Goal: Task Accomplishment & Management: Manage account settings

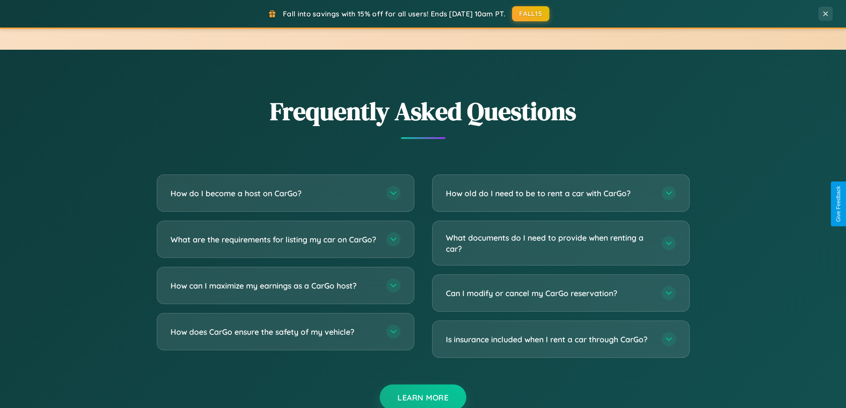
scroll to position [1710, 0]
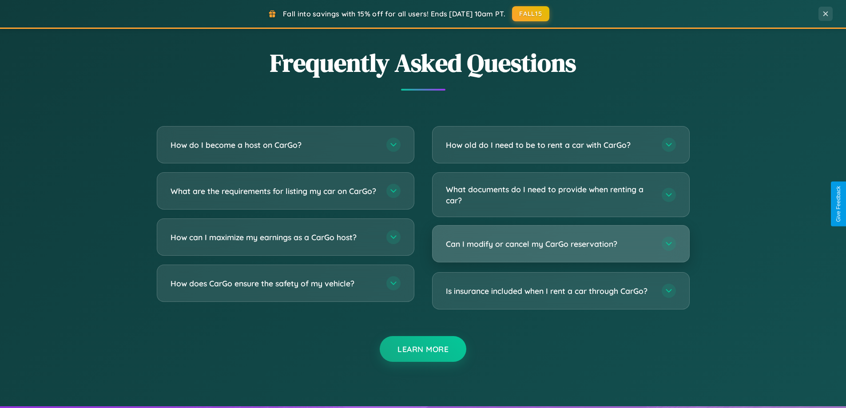
click at [561, 244] on h3 "Can I modify or cancel my CarGo reservation?" at bounding box center [549, 244] width 207 height 11
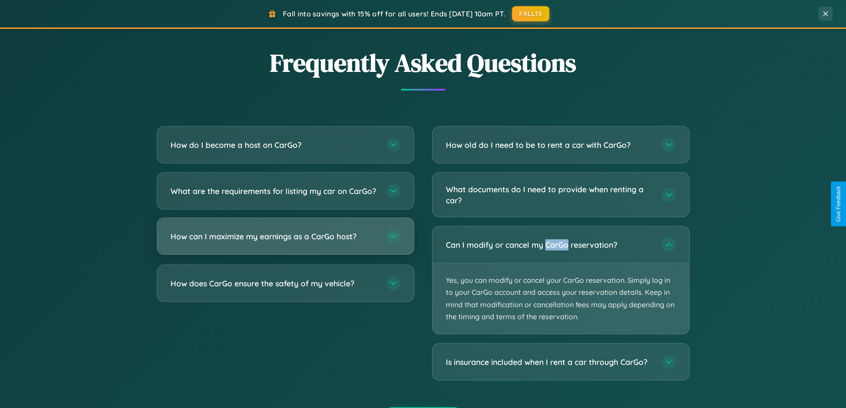
click at [285, 242] on h3 "How can I maximize my earnings as a CarGo host?" at bounding box center [274, 236] width 207 height 11
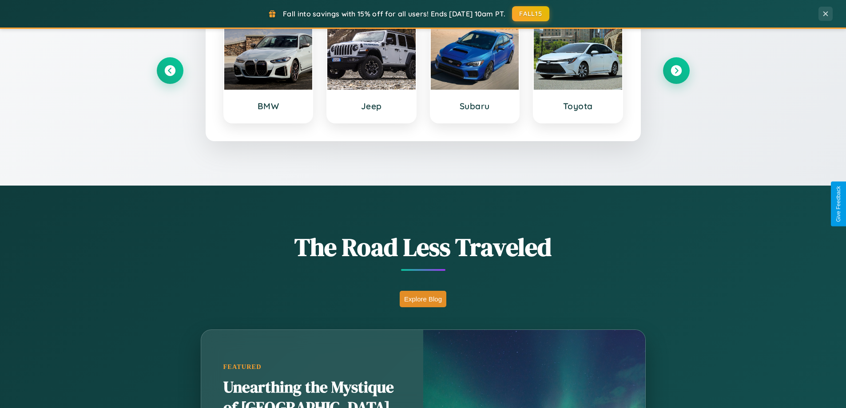
scroll to position [0, 0]
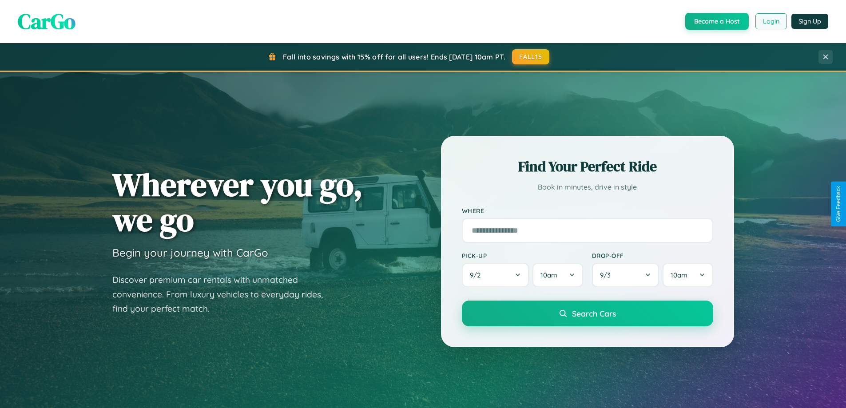
click at [771, 21] on button "Login" at bounding box center [772, 21] width 32 height 16
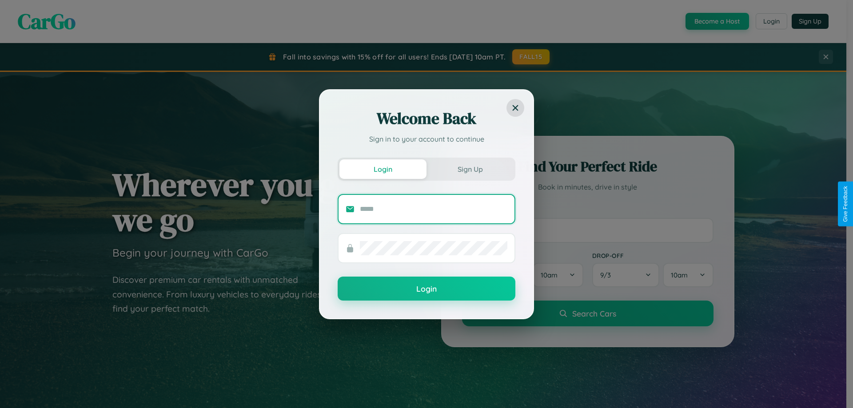
click at [434, 209] on input "text" at bounding box center [434, 209] width 148 height 14
type input "**********"
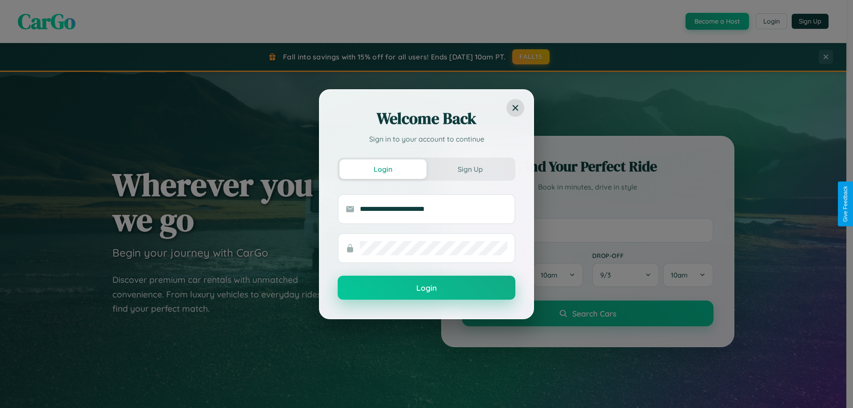
click at [427, 288] on button "Login" at bounding box center [427, 288] width 178 height 24
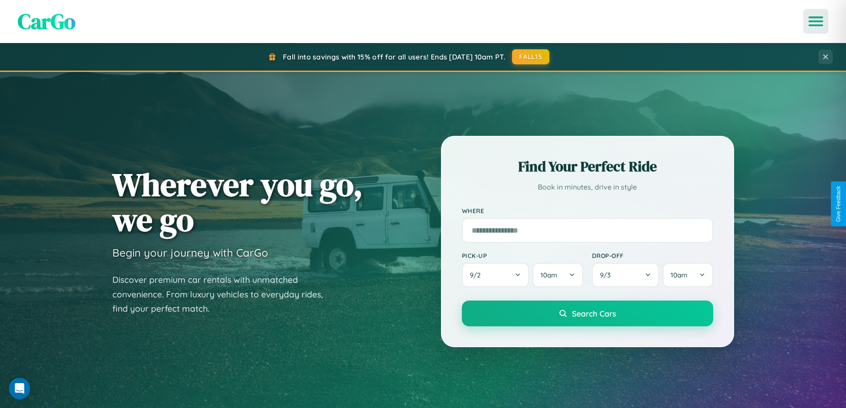
click at [816, 21] on icon "Open menu" at bounding box center [816, 21] width 13 height 8
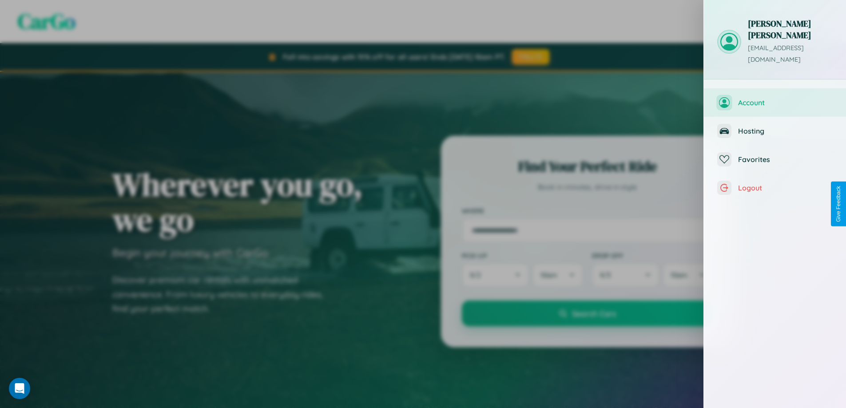
click at [775, 98] on span "Account" at bounding box center [786, 102] width 95 height 9
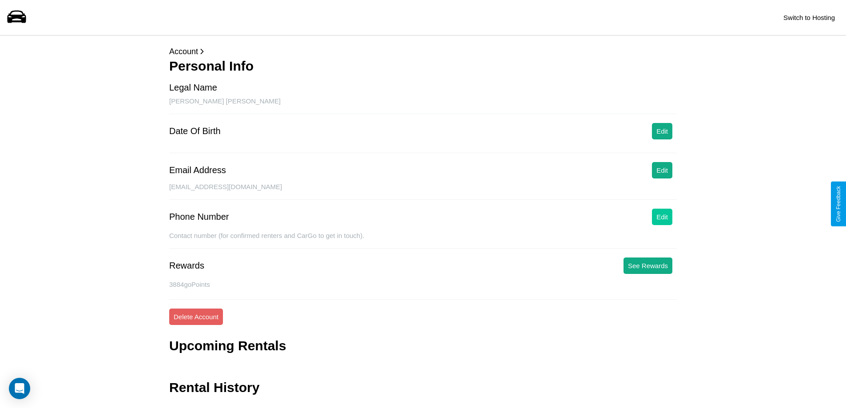
click at [663, 217] on button "Edit" at bounding box center [662, 217] width 20 height 16
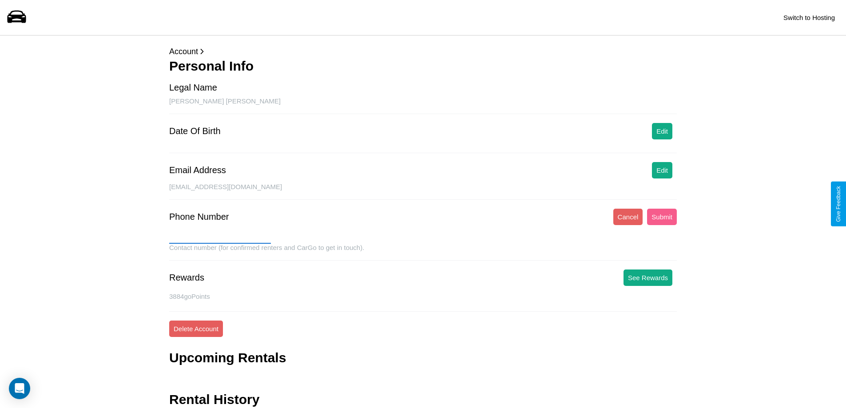
click at [220, 237] on input "text" at bounding box center [220, 237] width 102 height 14
type input "**********"
